Goal: Task Accomplishment & Management: Manage account settings

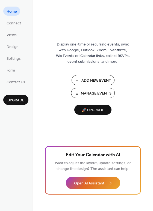
click at [93, 94] on span "Manage Events" at bounding box center [96, 94] width 31 height 6
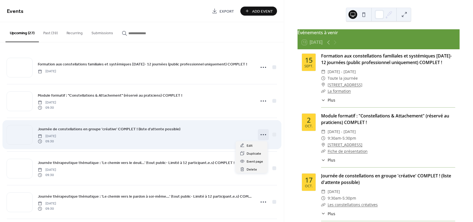
click at [261, 133] on icon at bounding box center [263, 134] width 9 height 9
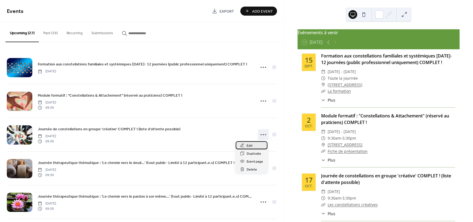
click at [250, 147] on span "Edit" at bounding box center [250, 146] width 6 height 6
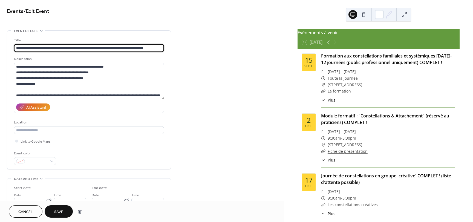
type input "**********"
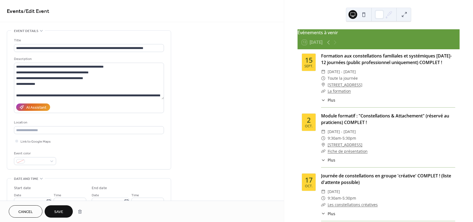
click at [58, 212] on span "Save" at bounding box center [58, 212] width 9 height 6
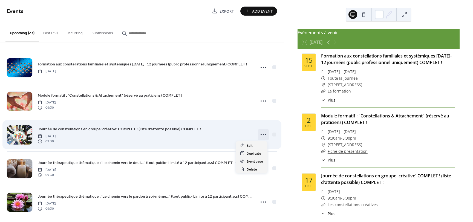
click at [261, 134] on icon at bounding box center [263, 134] width 9 height 9
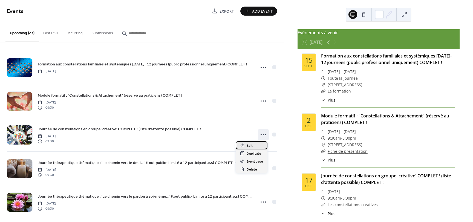
click at [250, 144] on span "Edit" at bounding box center [250, 146] width 6 height 6
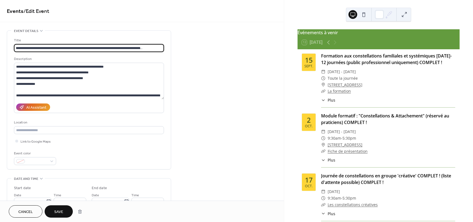
scroll to position [0, 25]
type input "**********"
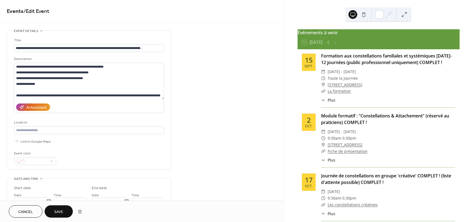
scroll to position [0, 0]
click at [61, 210] on span "Save" at bounding box center [58, 212] width 9 height 6
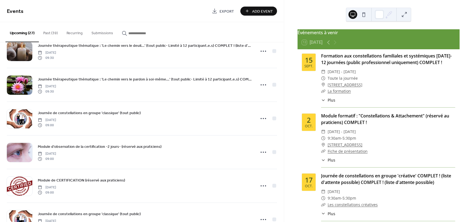
scroll to position [125, 0]
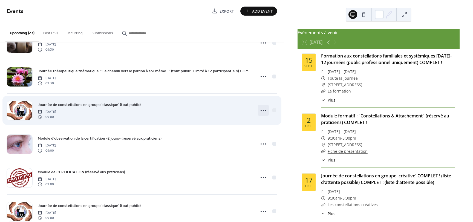
click at [262, 110] on icon at bounding box center [263, 110] width 9 height 9
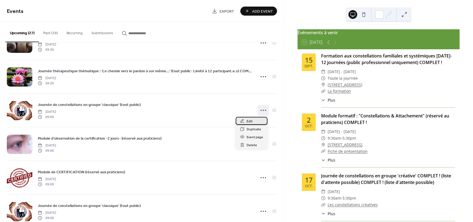
click at [251, 120] on span "Edit" at bounding box center [250, 122] width 6 height 6
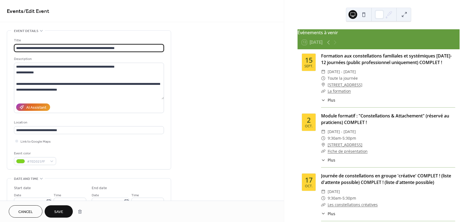
type input "**********"
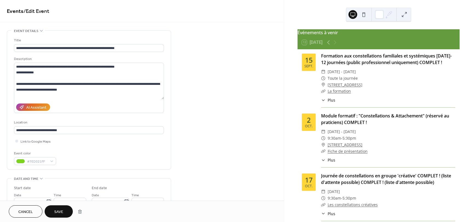
click at [58, 214] on span "Save" at bounding box center [58, 212] width 9 height 6
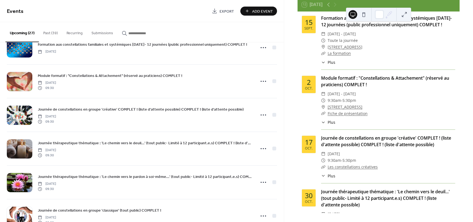
scroll to position [17, 0]
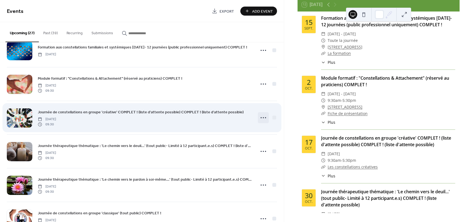
click at [261, 117] on icon at bounding box center [263, 117] width 9 height 9
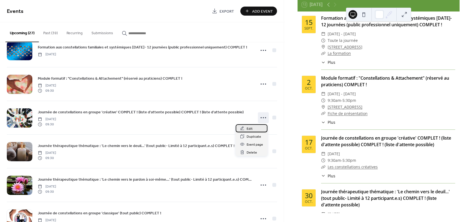
click at [246, 128] on div "Edit" at bounding box center [252, 128] width 32 height 8
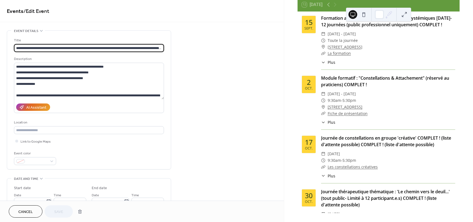
scroll to position [0, 25]
drag, startPoint x: 59, startPoint y: 48, endPoint x: 111, endPoint y: 46, distance: 52.1
click at [111, 46] on input "**********" at bounding box center [89, 48] width 150 height 8
type input "**********"
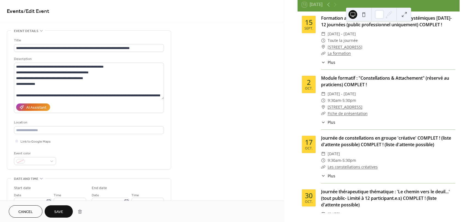
click at [62, 211] on span "Save" at bounding box center [58, 212] width 9 height 6
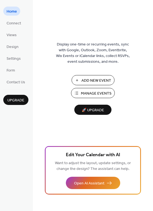
click at [96, 96] on span "Manage Events" at bounding box center [96, 94] width 31 height 6
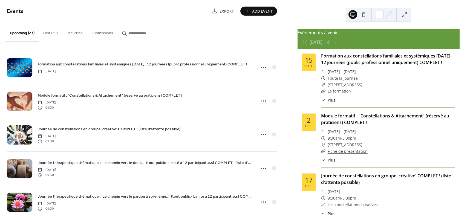
scroll to position [38, 0]
